Goal: Task Accomplishment & Management: Manage account settings

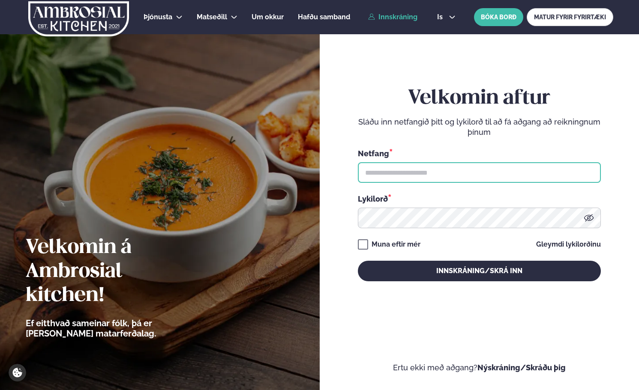
click at [404, 170] on input "text" at bounding box center [479, 172] width 243 height 21
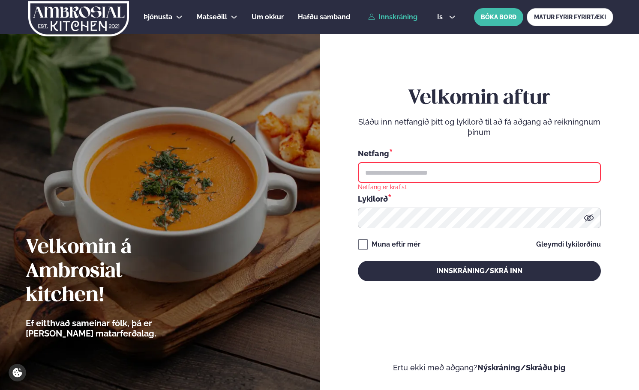
type input "**********"
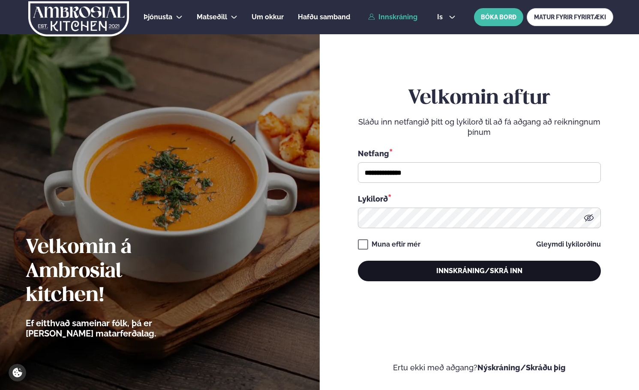
click at [480, 273] on button "Innskráning/Skrá inn" at bounding box center [479, 271] width 243 height 21
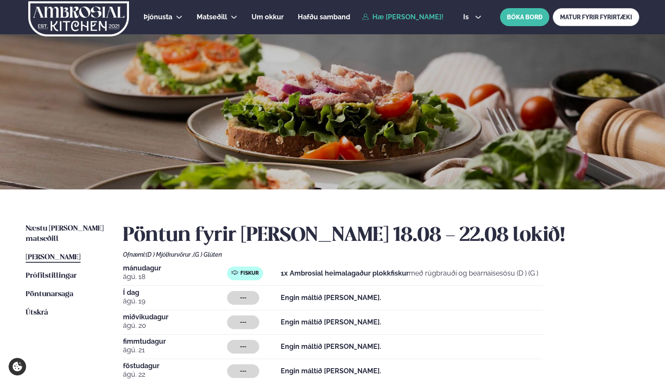
click at [63, 254] on span "[PERSON_NAME]" at bounding box center [53, 257] width 55 height 7
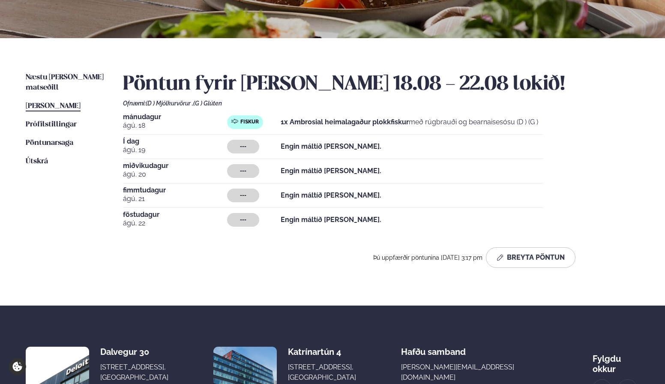
scroll to position [151, 0]
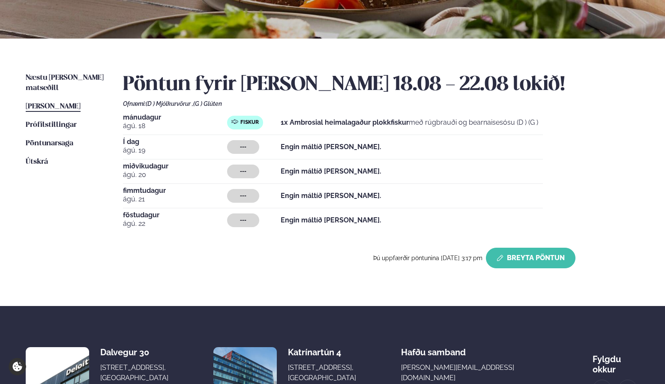
click at [525, 258] on button "Breyta Pöntun" at bounding box center [531, 258] width 90 height 21
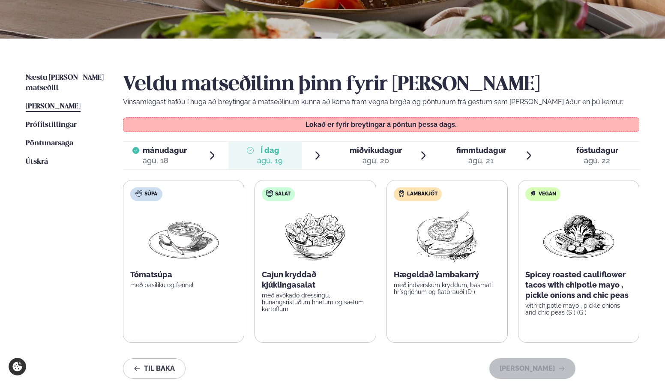
click at [376, 154] on div "miðvikudagur mið." at bounding box center [376, 150] width 52 height 10
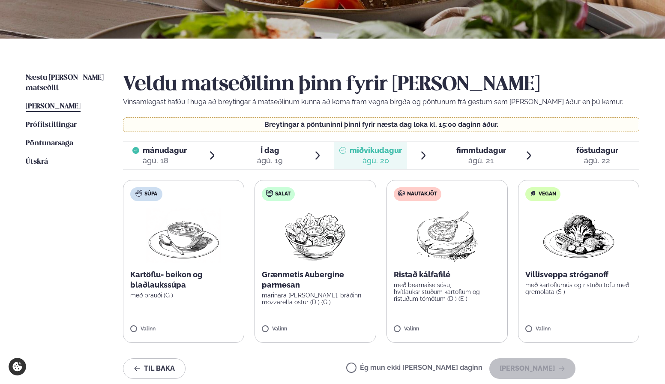
click at [477, 162] on div "ágú. 21" at bounding box center [481, 161] width 50 height 10
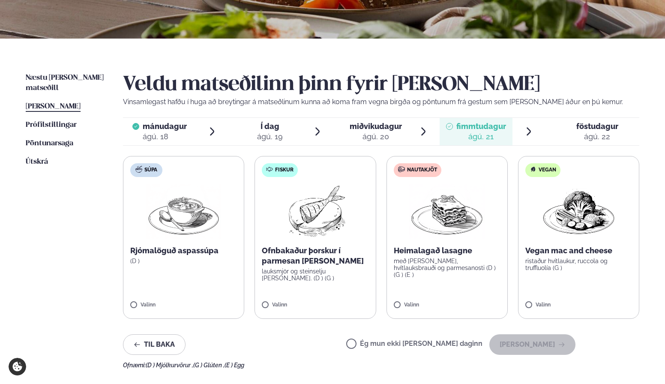
click at [374, 136] on div "ágú. 20" at bounding box center [376, 137] width 52 height 10
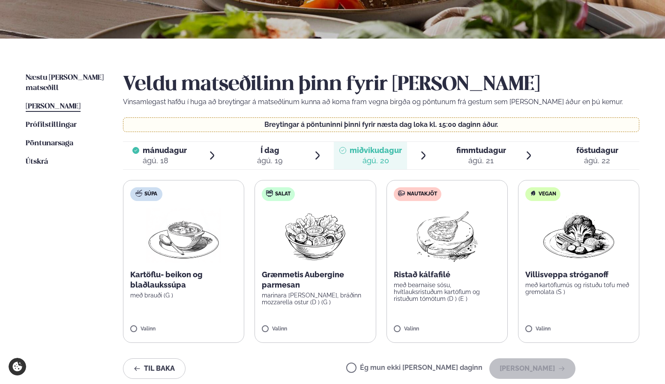
click at [598, 159] on div "ágú. 22" at bounding box center [597, 161] width 42 height 10
